Goal: Find specific page/section: Find specific page/section

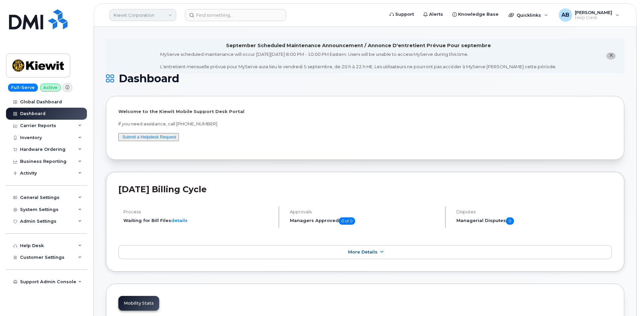
click at [160, 14] on link "Kiewit Corporation" at bounding box center [142, 15] width 67 height 12
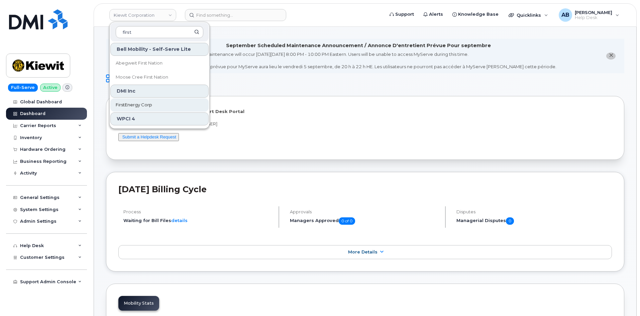
type input "first"
drag, startPoint x: 146, startPoint y: 103, endPoint x: 155, endPoint y: 92, distance: 14.5
click at [146, 103] on span "FirstEnergy Corp" at bounding box center [134, 105] width 36 height 7
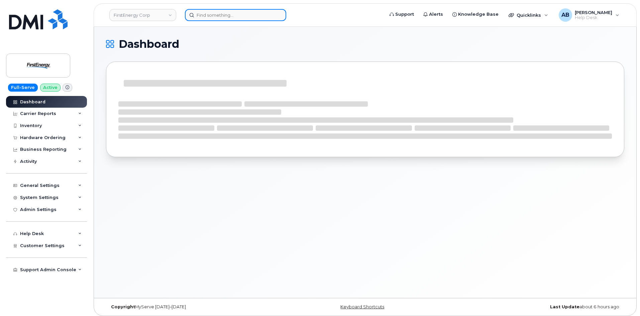
click at [216, 19] on input at bounding box center [235, 15] width 101 height 12
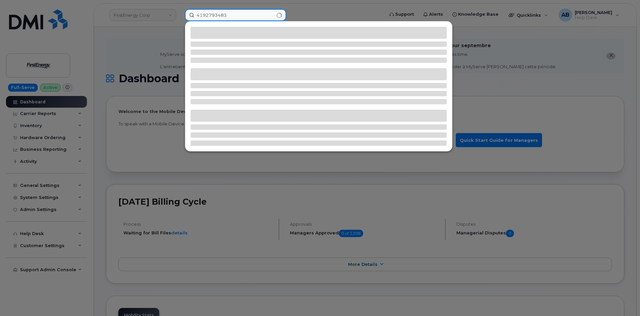
type input "4192793483"
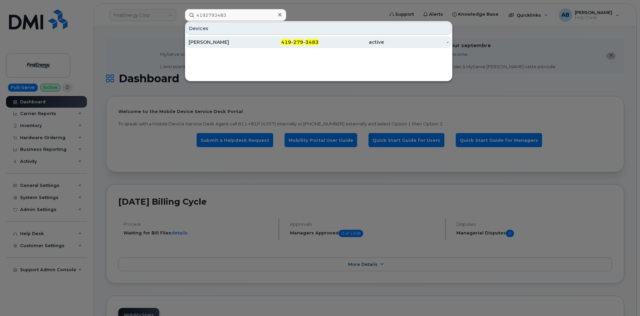
click at [243, 40] on div "[PERSON_NAME]" at bounding box center [221, 42] width 65 height 7
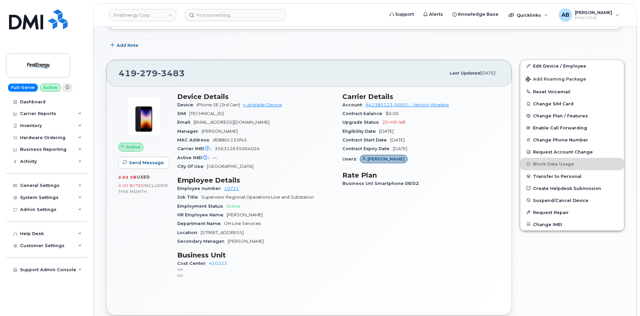
scroll to position [201, 0]
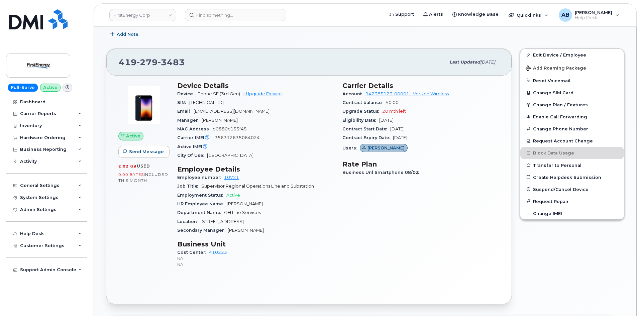
drag, startPoint x: 197, startPoint y: 92, endPoint x: 243, endPoint y: 94, distance: 46.5
click at [243, 94] on div "Device iPhone SE (3rd Gen) + Upgrade Device" at bounding box center [255, 94] width 157 height 9
click at [289, 145] on div "Active IMEI Active IMEI is refreshed daily with a delay of up to 48 hours follo…" at bounding box center [255, 146] width 157 height 9
drag, startPoint x: 364, startPoint y: 95, endPoint x: 392, endPoint y: 96, distance: 28.4
click at [392, 96] on div "Account 942385123-00001 - Verizon Wireless" at bounding box center [420, 94] width 157 height 9
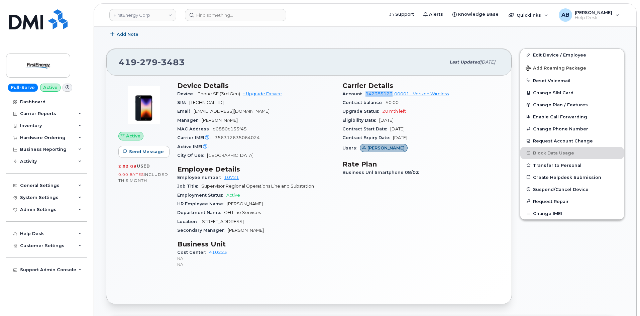
copy link "942385123"
drag, startPoint x: 191, startPoint y: 61, endPoint x: 112, endPoint y: 66, distance: 79.1
click at [112, 66] on div "419 279 3483 Last updated Aug 20, 2025" at bounding box center [308, 62] width 405 height 27
copy span "419 279 3483"
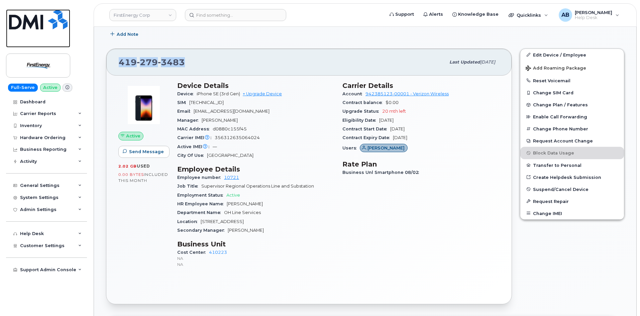
click at [35, 25] on img at bounding box center [38, 19] width 59 height 20
